Goal: Navigation & Orientation: Find specific page/section

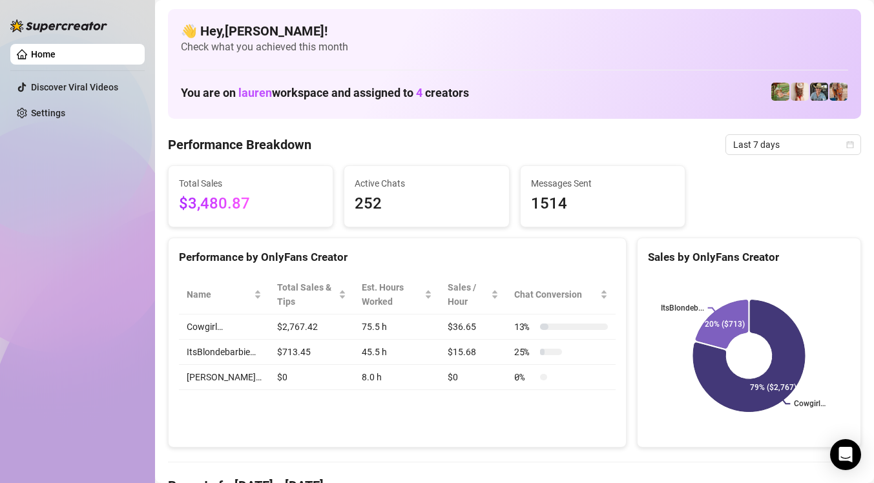
click at [581, 67] on div "👋 Hey, Mia mor ! Check what you achieved this month You are on lauren workspace…" at bounding box center [514, 64] width 693 height 110
